Goal: Check status: Check status

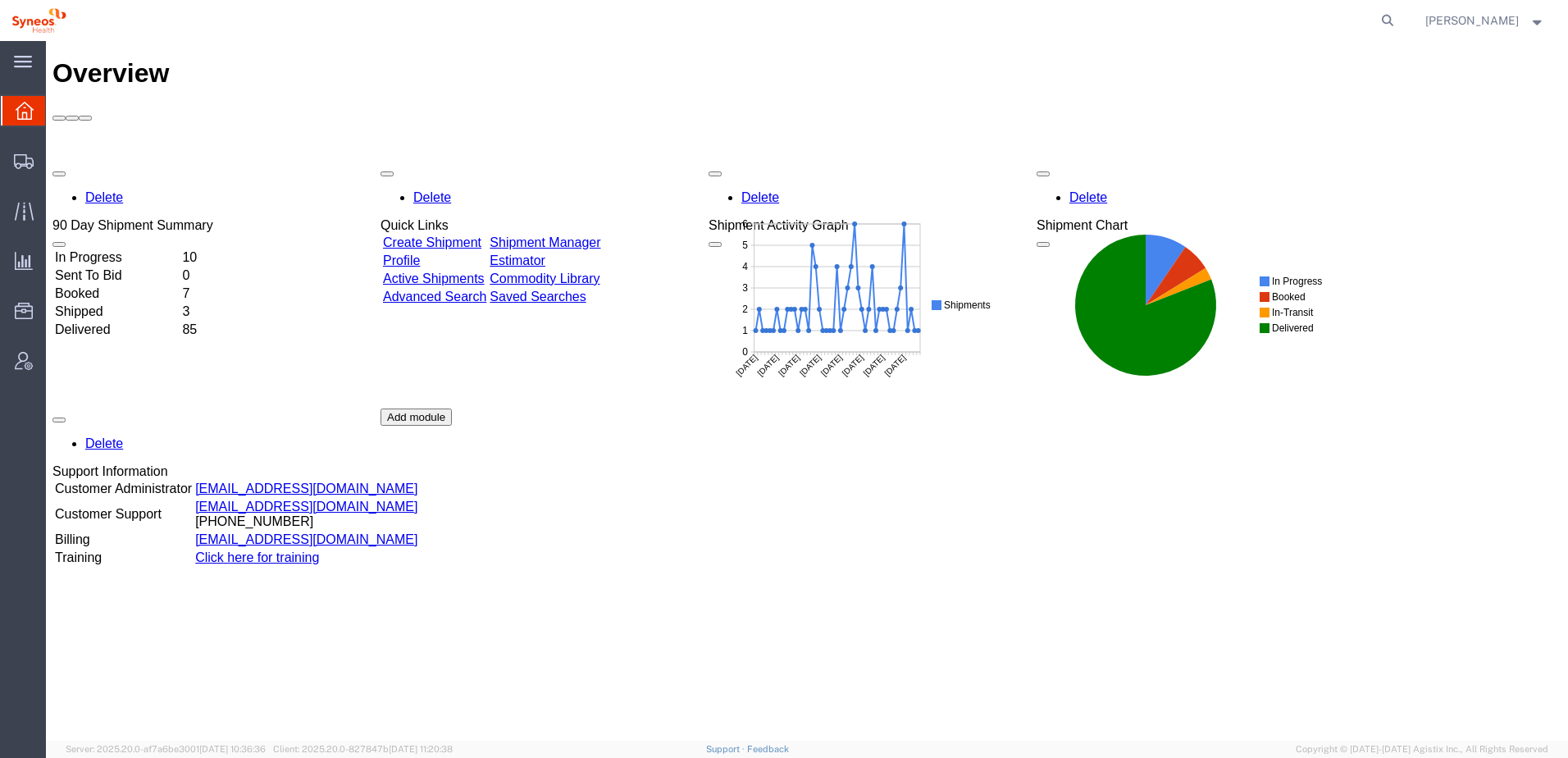
click at [124, 249] on td "In Progress" at bounding box center [117, 257] width 125 height 16
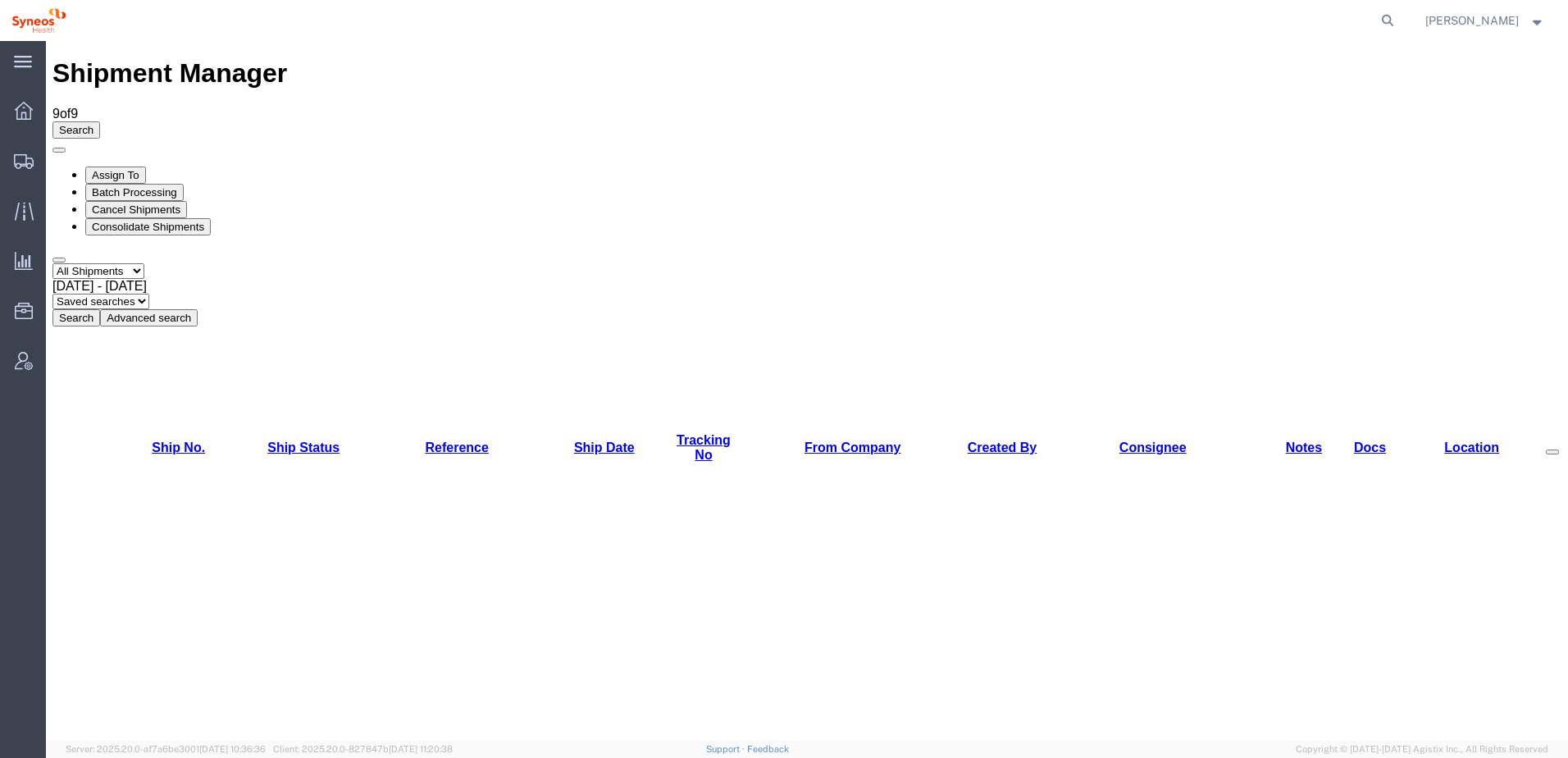
click at [100, 310] on button "Search" at bounding box center [76, 318] width 48 height 17
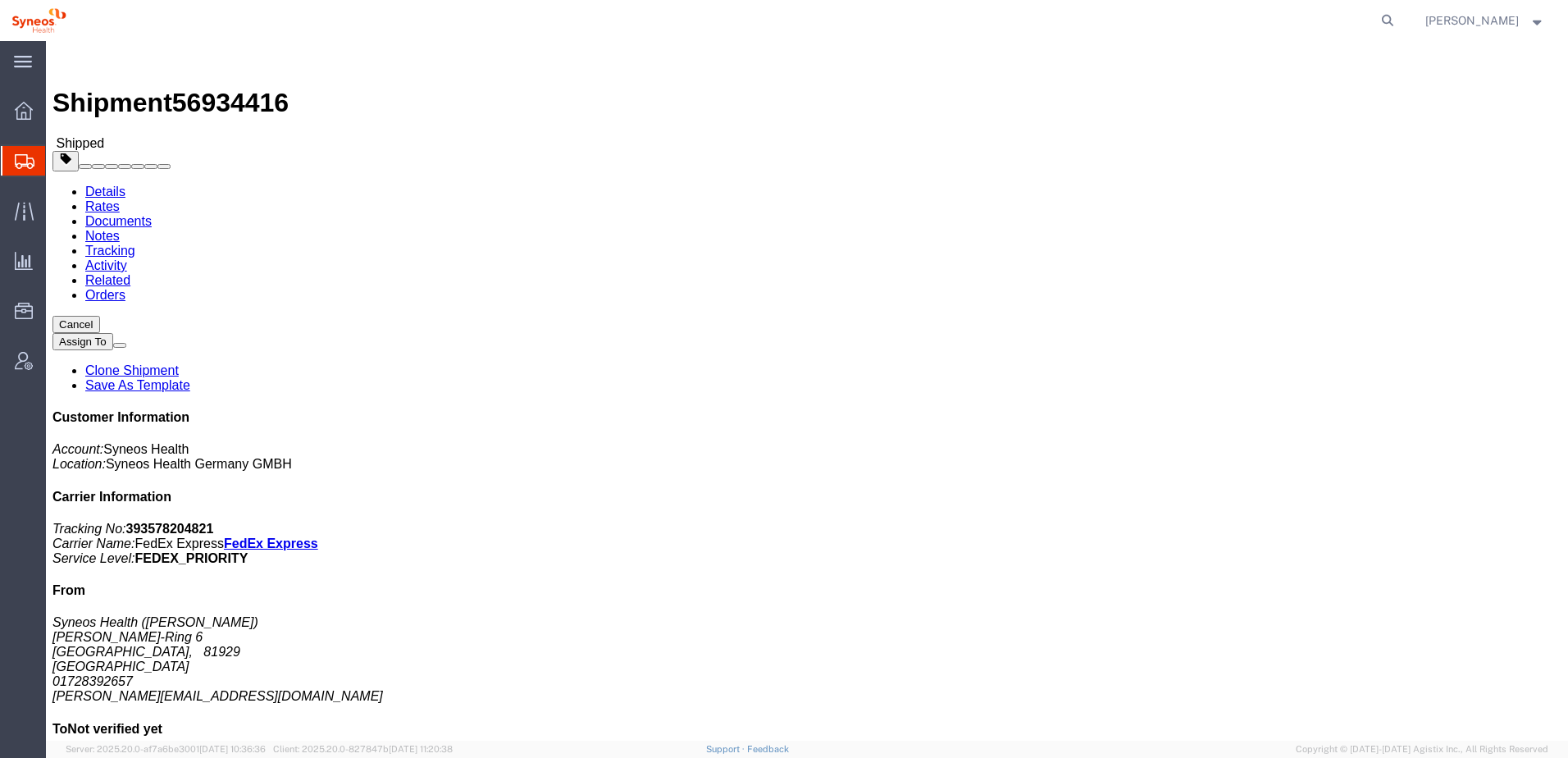
click link "Tracking"
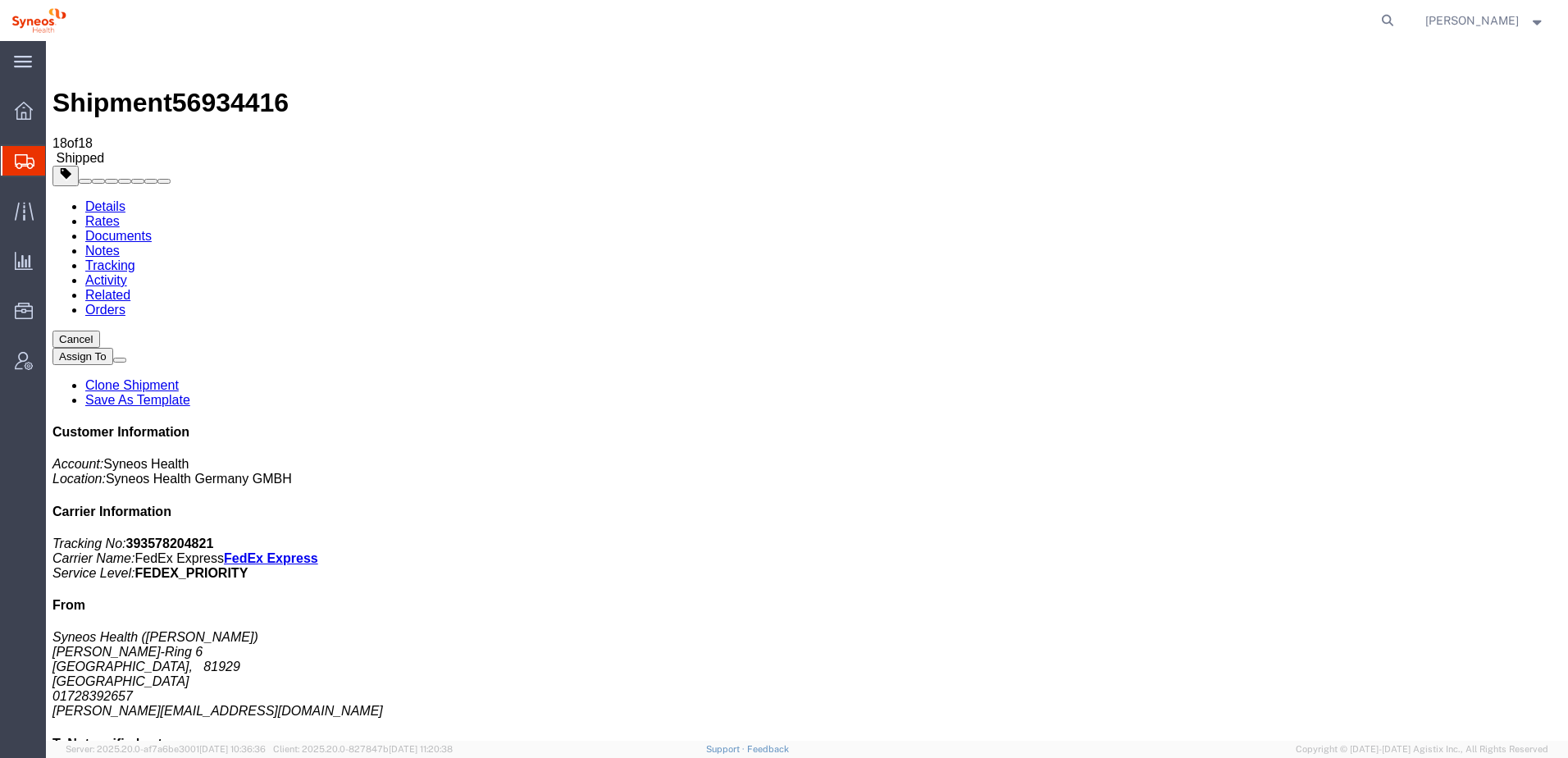
drag, startPoint x: 182, startPoint y: 61, endPoint x: 266, endPoint y: 53, distance: 84.4
click at [266, 88] on h1 "Shipment 56934416" at bounding box center [806, 103] width 1509 height 31
copy span "56934416"
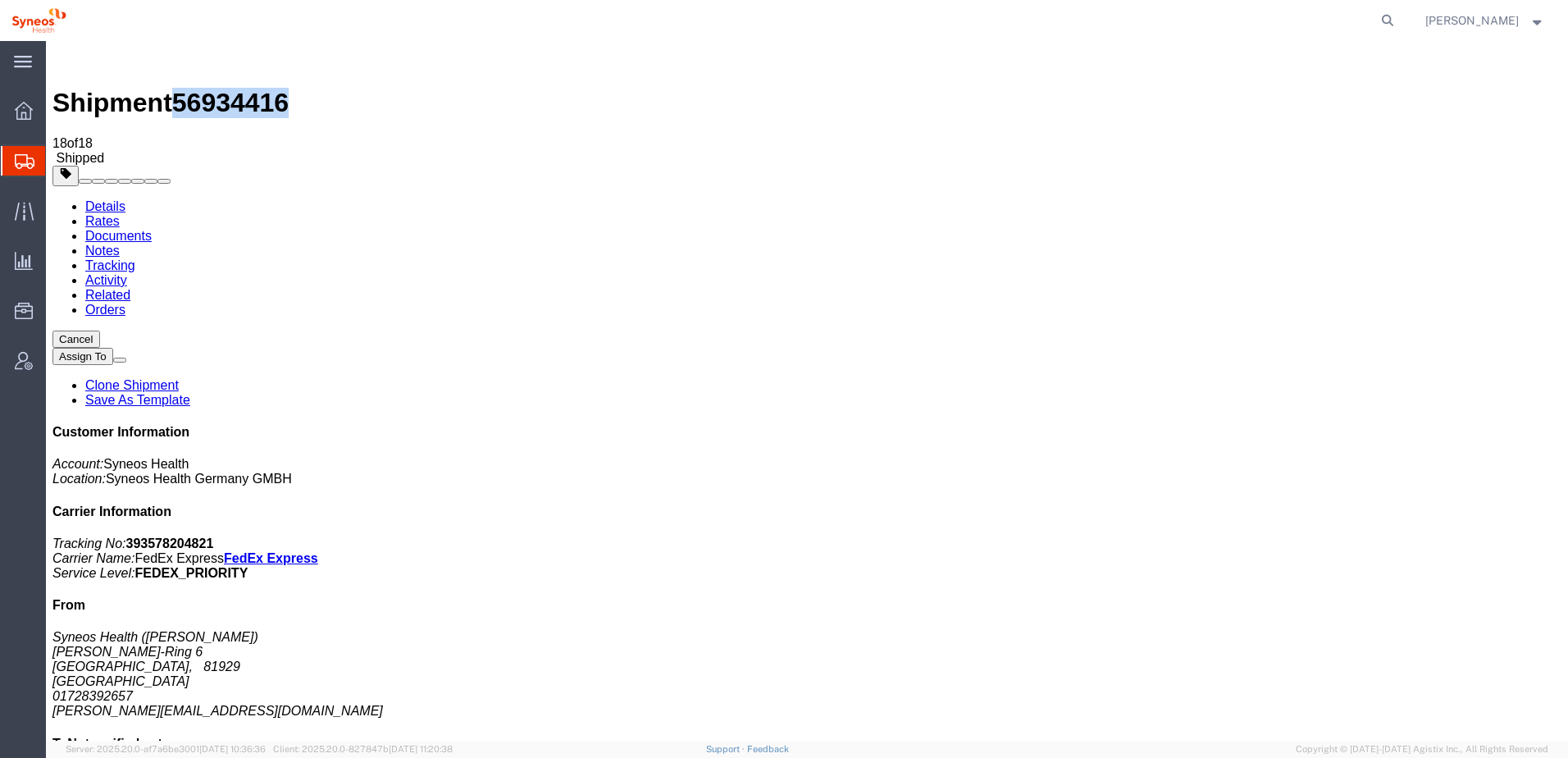
drag, startPoint x: 1363, startPoint y: 496, endPoint x: 1258, endPoint y: 503, distance: 105.2
click at [1258, 503] on div "Customer Information Account: Syneos Health Location: Syneos Health Germany GMB…" at bounding box center [806, 710] width 1509 height 571
copy address "[STREET_ADDRESS]"
click at [127, 273] on link "Activity" at bounding box center [106, 280] width 42 height 14
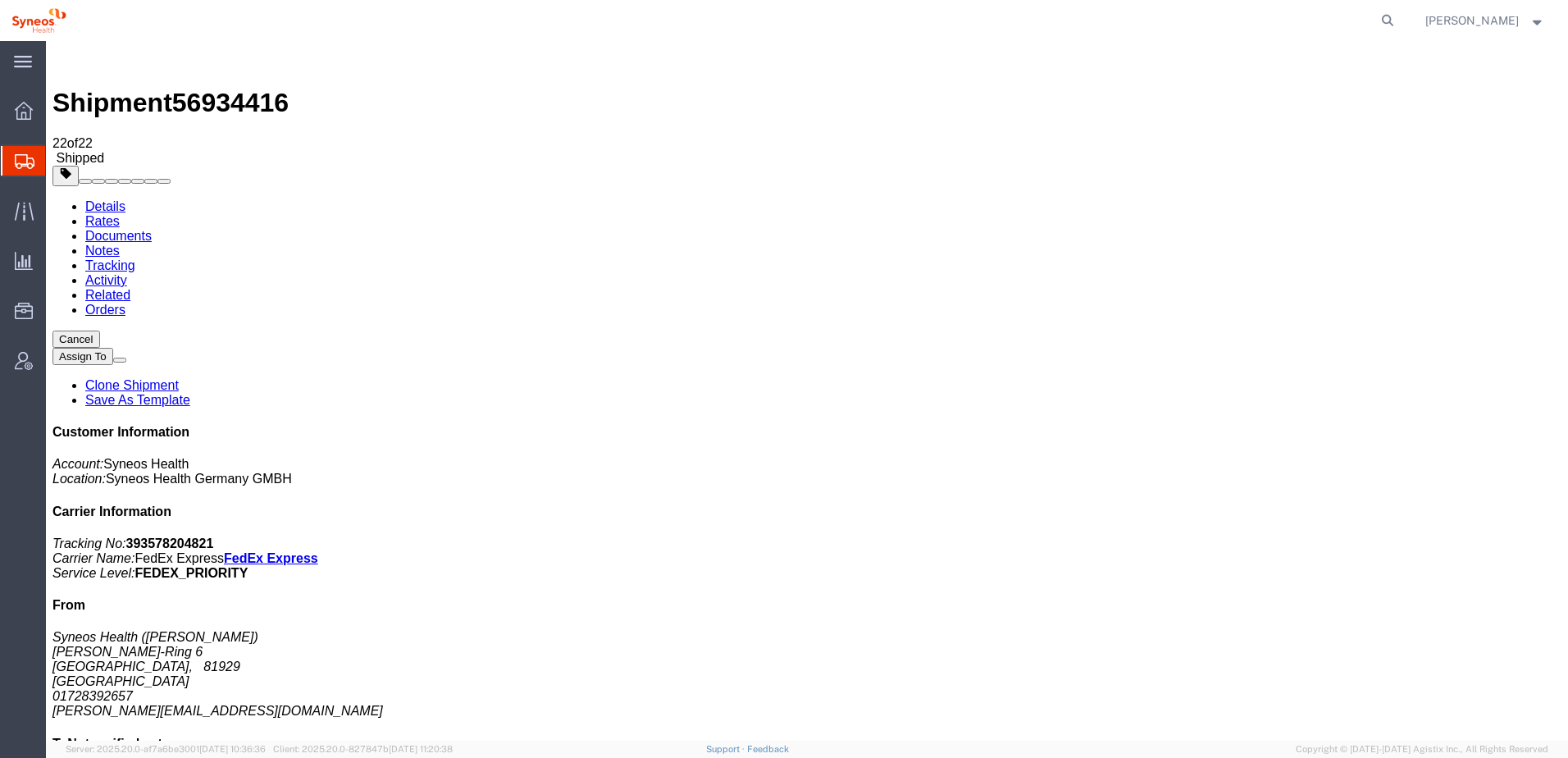
click at [130, 288] on link "Related" at bounding box center [107, 294] width 45 height 14
click at [125, 303] on link "Orders" at bounding box center [105, 310] width 40 height 14
click at [125, 200] on link "Details" at bounding box center [105, 206] width 40 height 14
click img
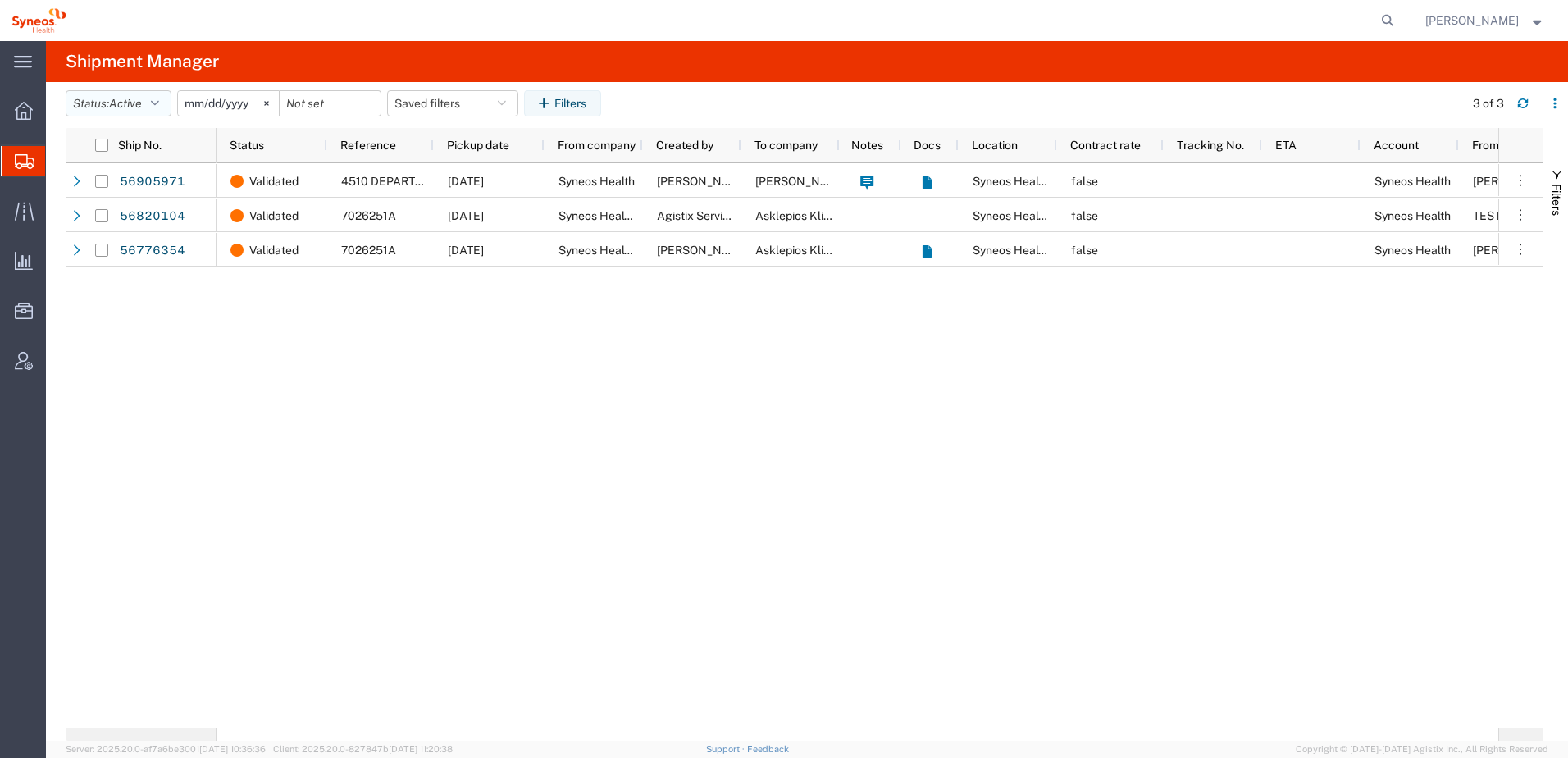
click at [154, 110] on button "Status: Active" at bounding box center [118, 102] width 106 height 26
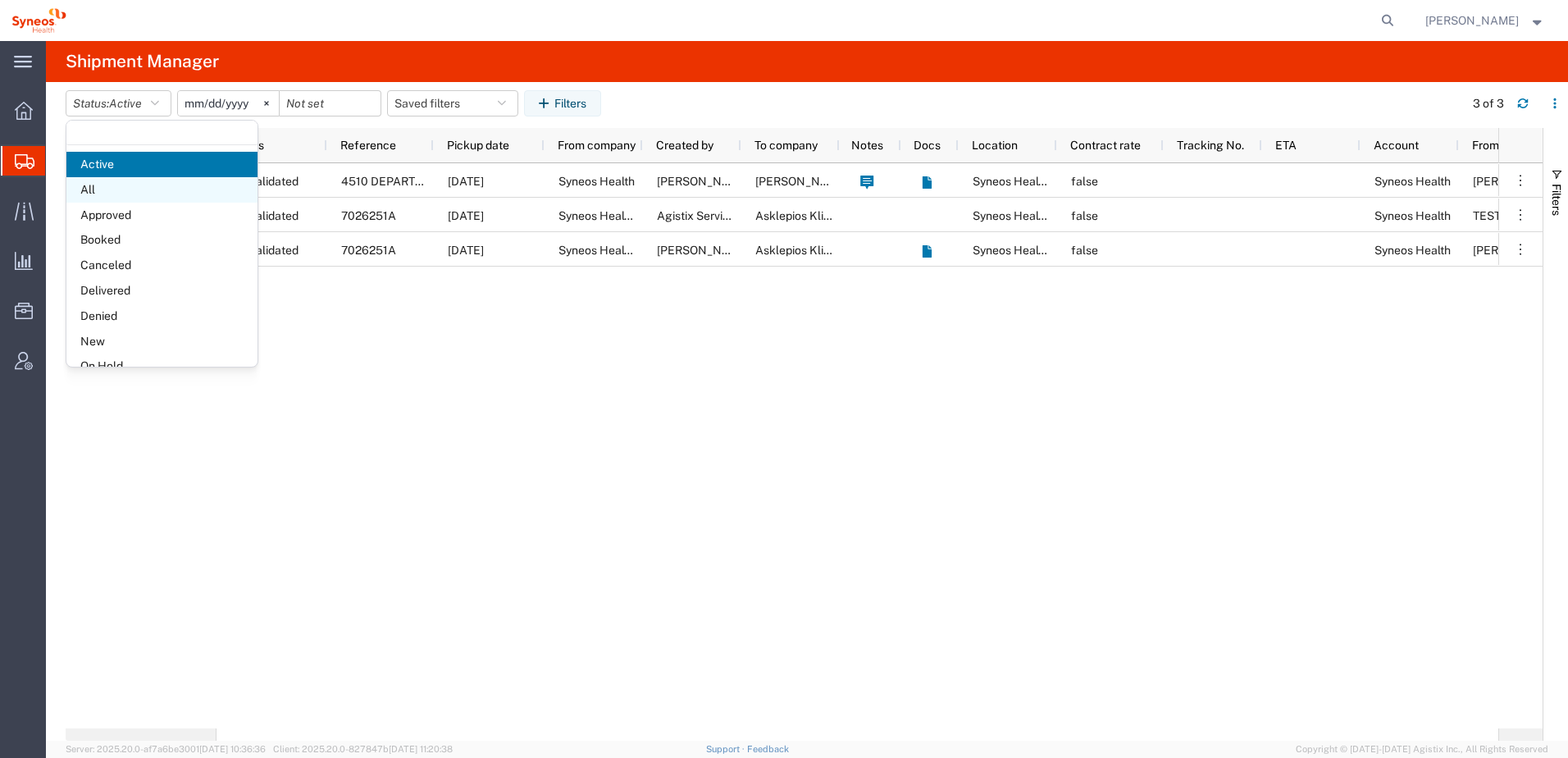
click at [92, 191] on span "All" at bounding box center [162, 189] width 191 height 26
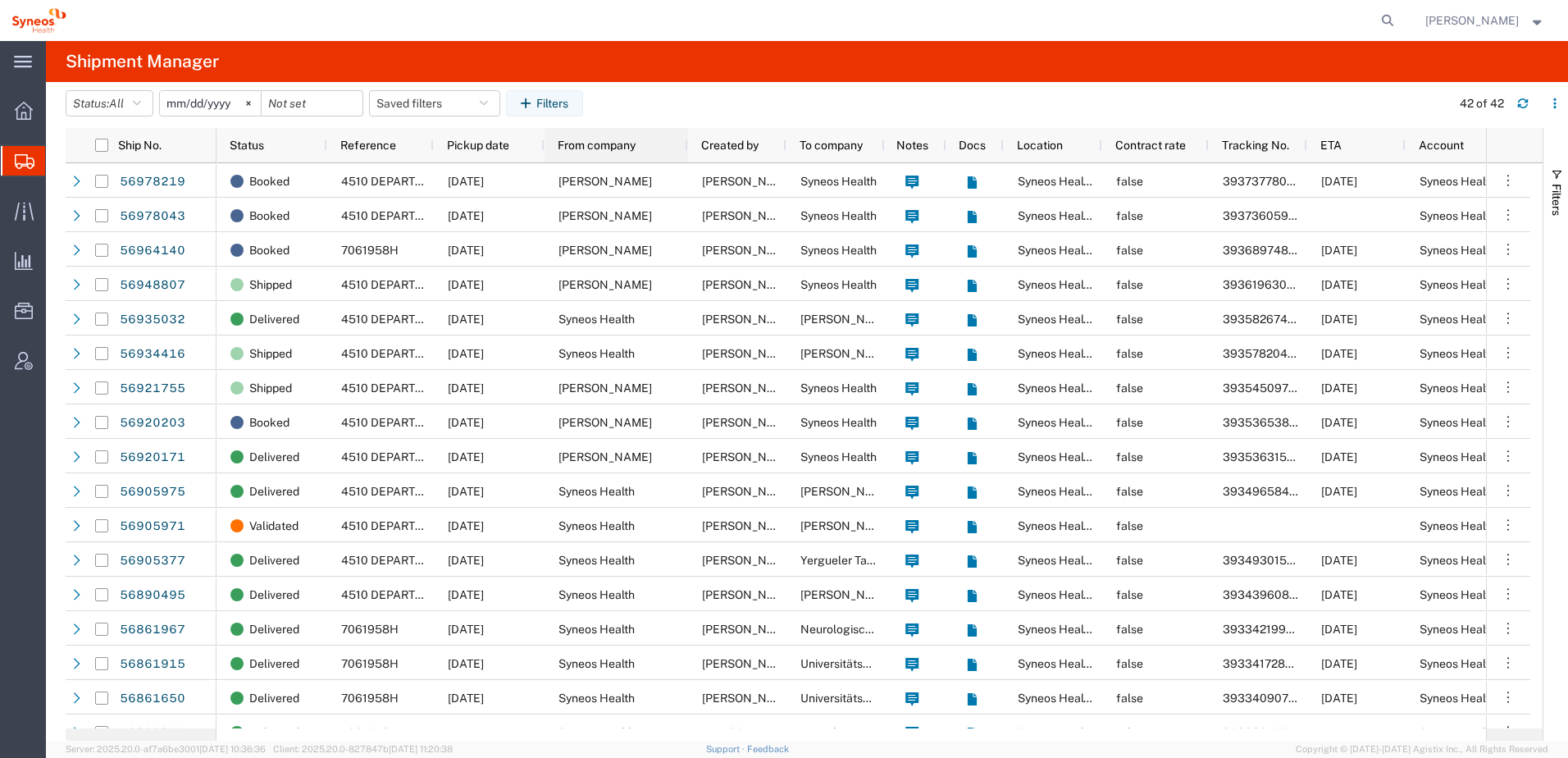
drag, startPoint x: 639, startPoint y: 143, endPoint x: 684, endPoint y: 147, distance: 45.2
click at [684, 147] on div at bounding box center [687, 145] width 7 height 34
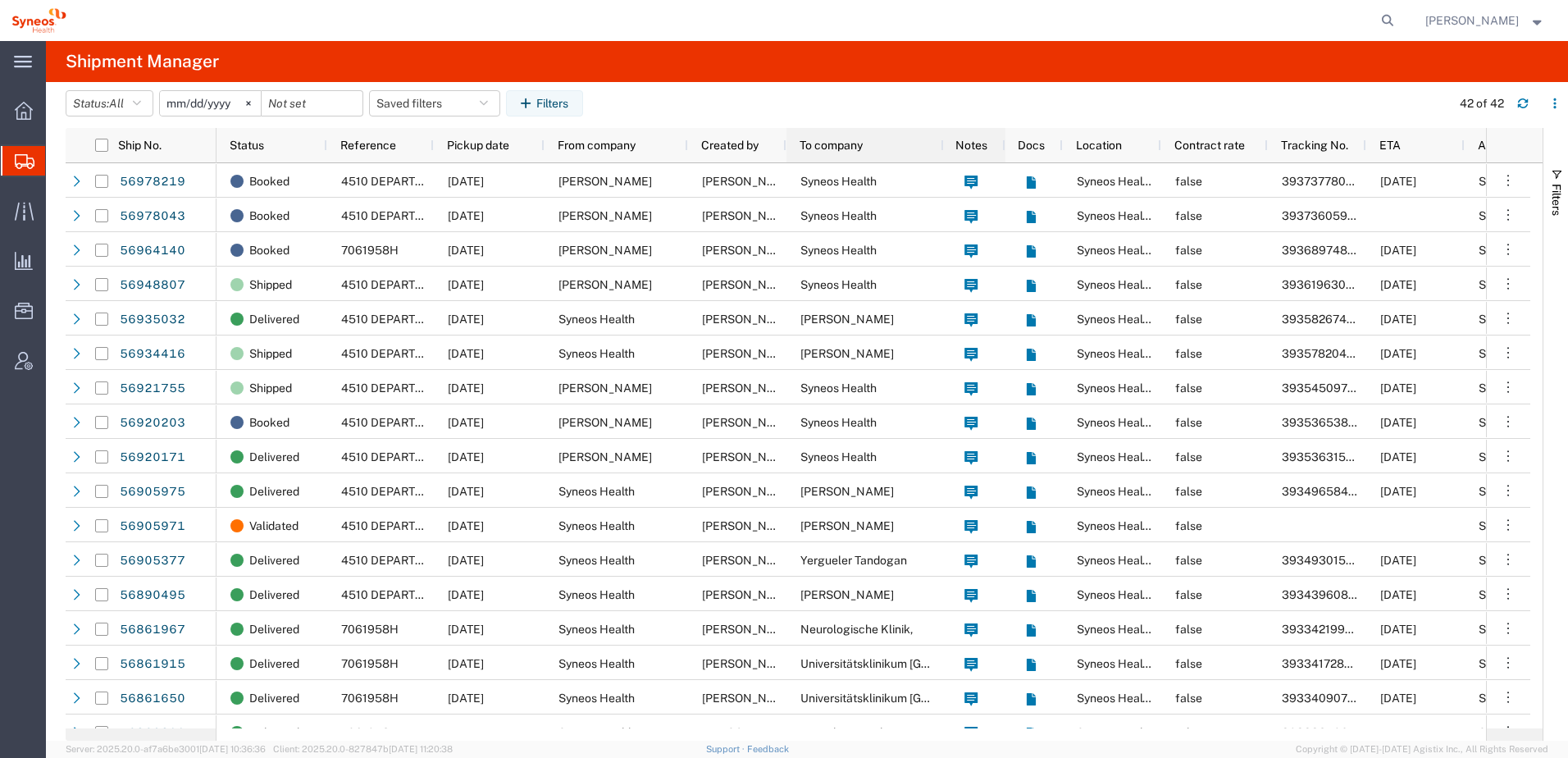
drag, startPoint x: 882, startPoint y: 136, endPoint x: 940, endPoint y: 140, distance: 58.1
click at [940, 140] on div at bounding box center [943, 145] width 7 height 34
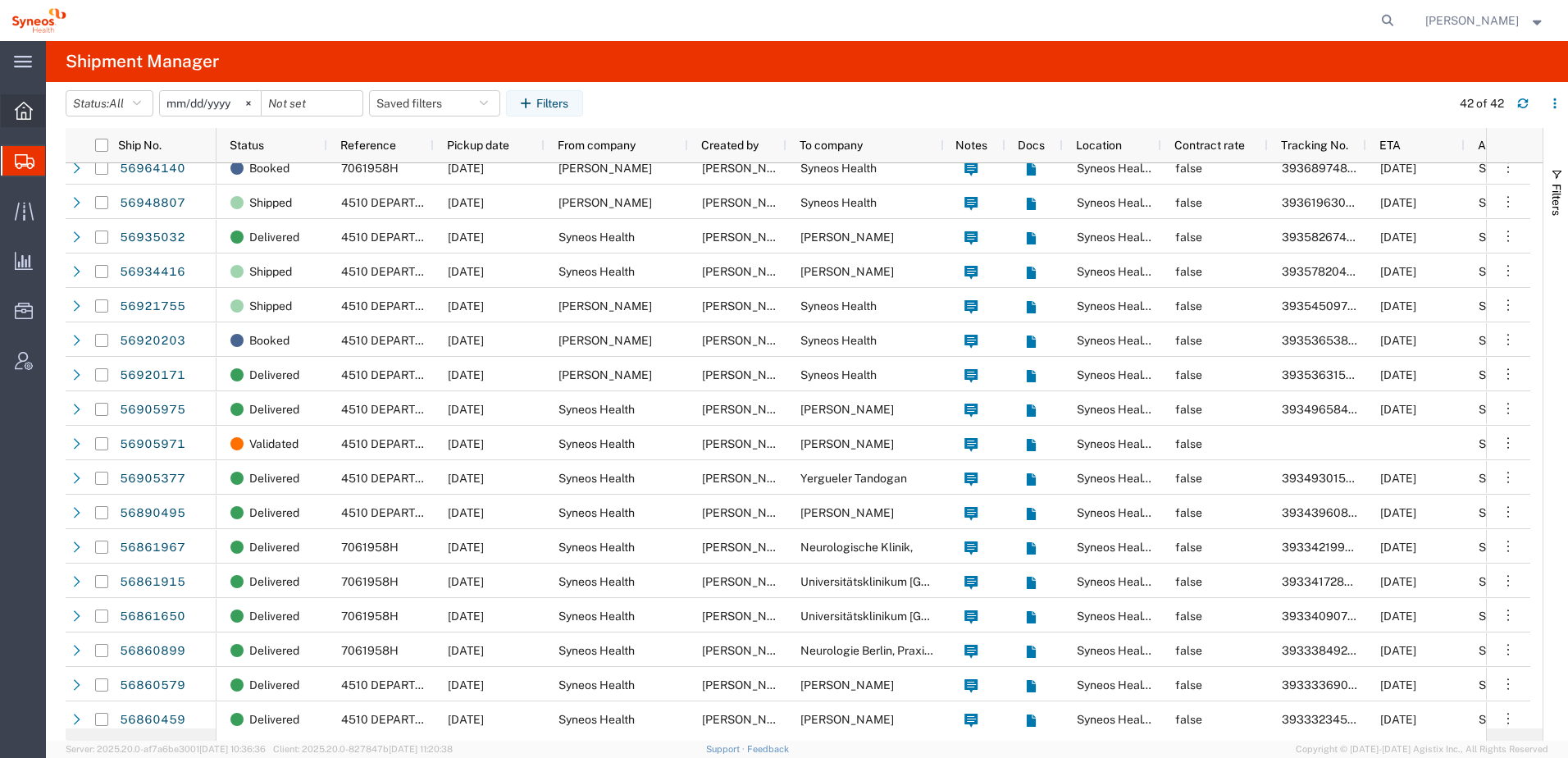
click at [14, 107] on icon at bounding box center [23, 110] width 18 height 18
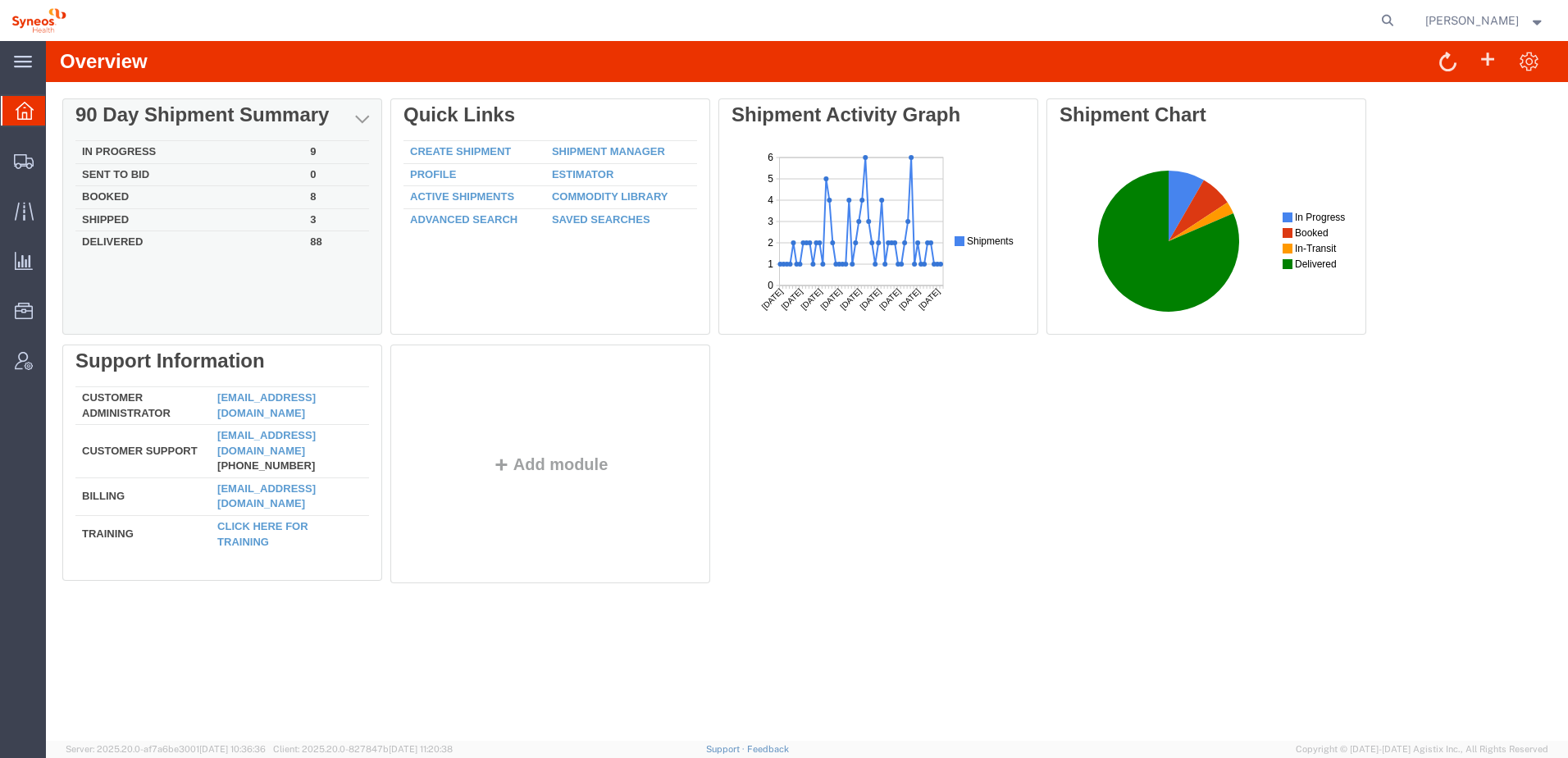
click at [117, 217] on td "Shipped" at bounding box center [189, 220] width 228 height 23
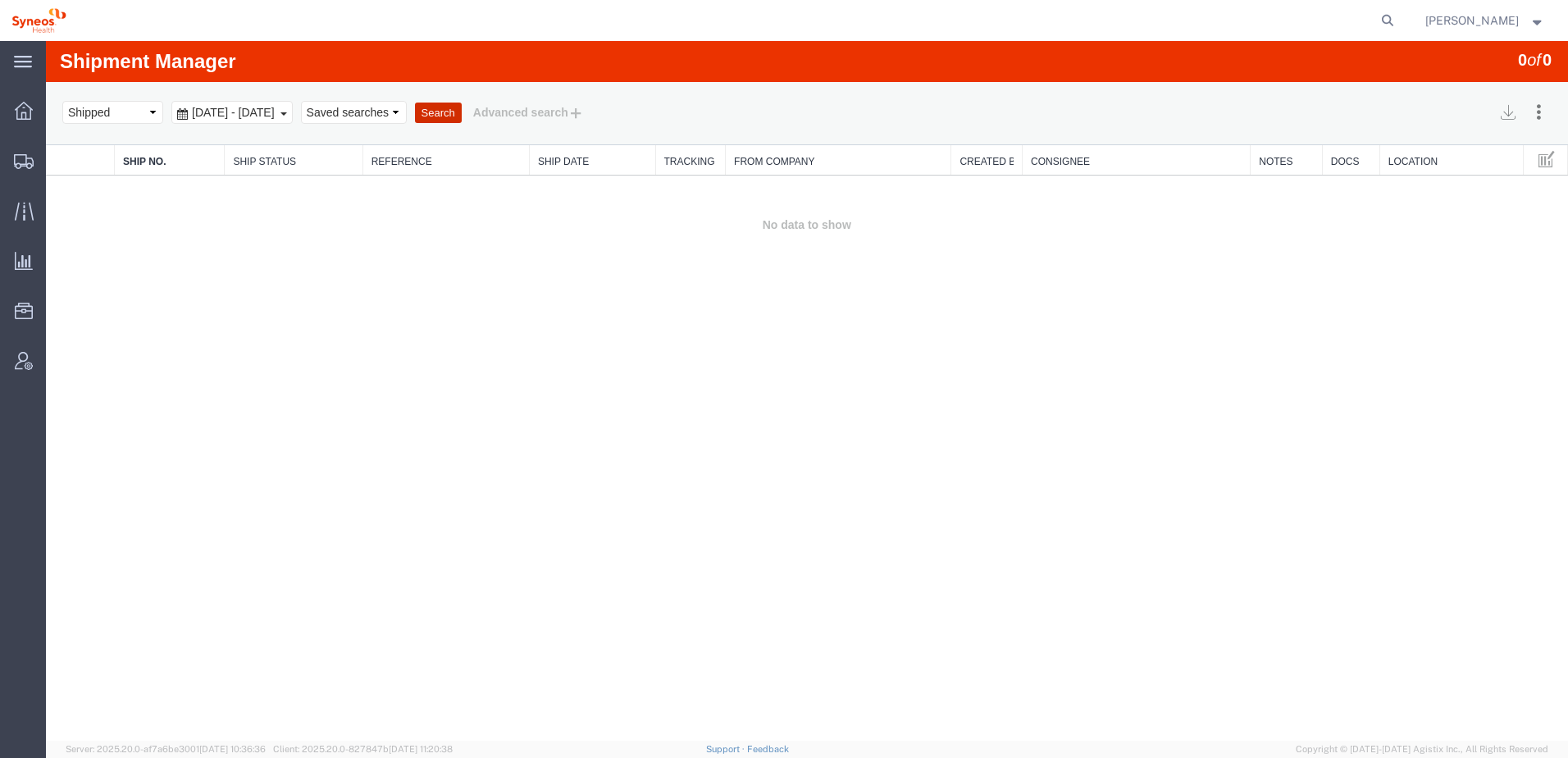
click at [462, 114] on button "Search" at bounding box center [438, 113] width 47 height 21
